Goal: Task Accomplishment & Management: Use online tool/utility

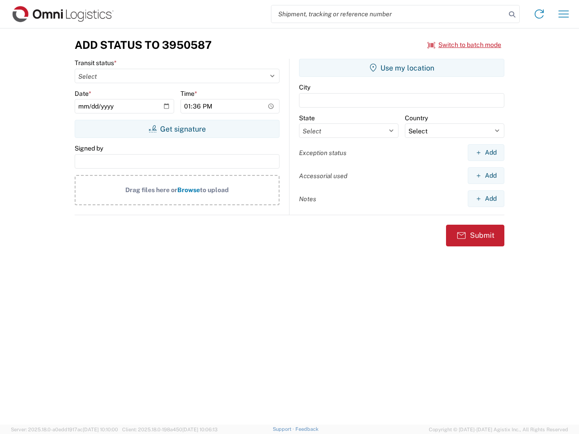
click at [389, 14] on input "search" at bounding box center [389, 13] width 234 height 17
click at [512, 14] on icon at bounding box center [512, 14] width 13 height 13
click at [539, 14] on icon at bounding box center [539, 14] width 14 height 14
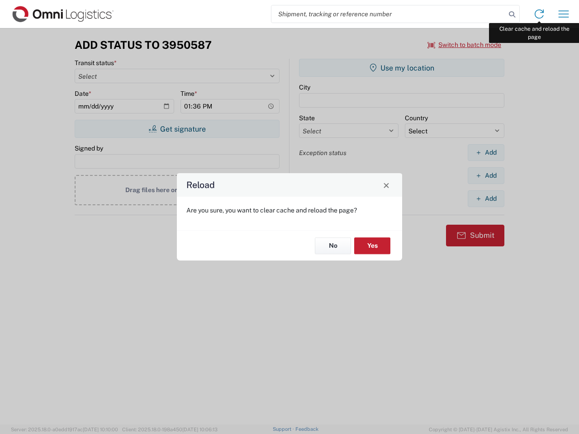
click at [564, 14] on div "Reload Are you sure, you want to clear cache and reload the page? No Yes" at bounding box center [289, 217] width 579 height 434
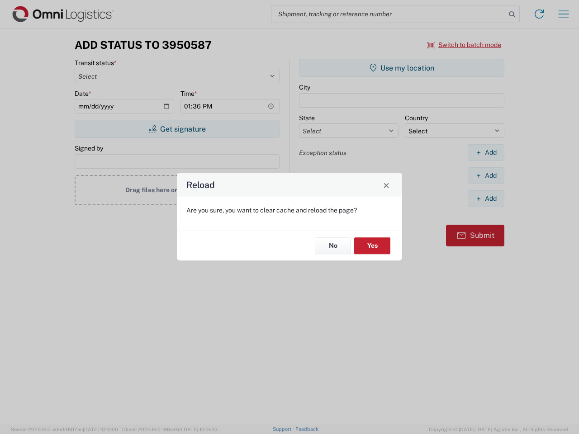
click at [465, 45] on div "Reload Are you sure, you want to clear cache and reload the page? No Yes" at bounding box center [289, 217] width 579 height 434
click at [177, 129] on div "Reload Are you sure, you want to clear cache and reload the page? No Yes" at bounding box center [289, 217] width 579 height 434
click at [402, 68] on div "Reload Are you sure, you want to clear cache and reload the page? No Yes" at bounding box center [289, 217] width 579 height 434
click at [486, 152] on div "Reload Are you sure, you want to clear cache and reload the page? No Yes" at bounding box center [289, 217] width 579 height 434
click at [486, 176] on div "Reload Are you sure, you want to clear cache and reload the page? No Yes" at bounding box center [289, 217] width 579 height 434
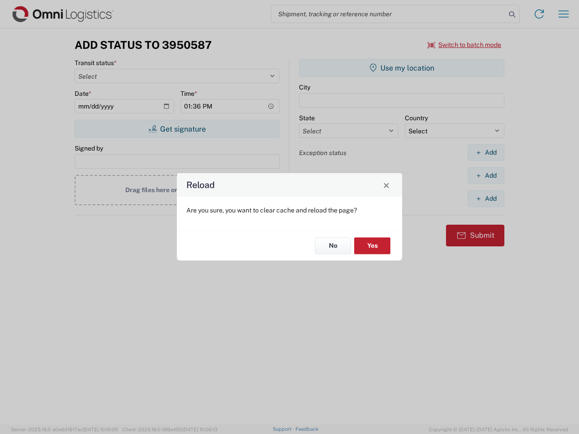
click at [486, 199] on div "Reload Are you sure, you want to clear cache and reload the page? No Yes" at bounding box center [289, 217] width 579 height 434
